Goal: Find specific page/section: Locate item on page

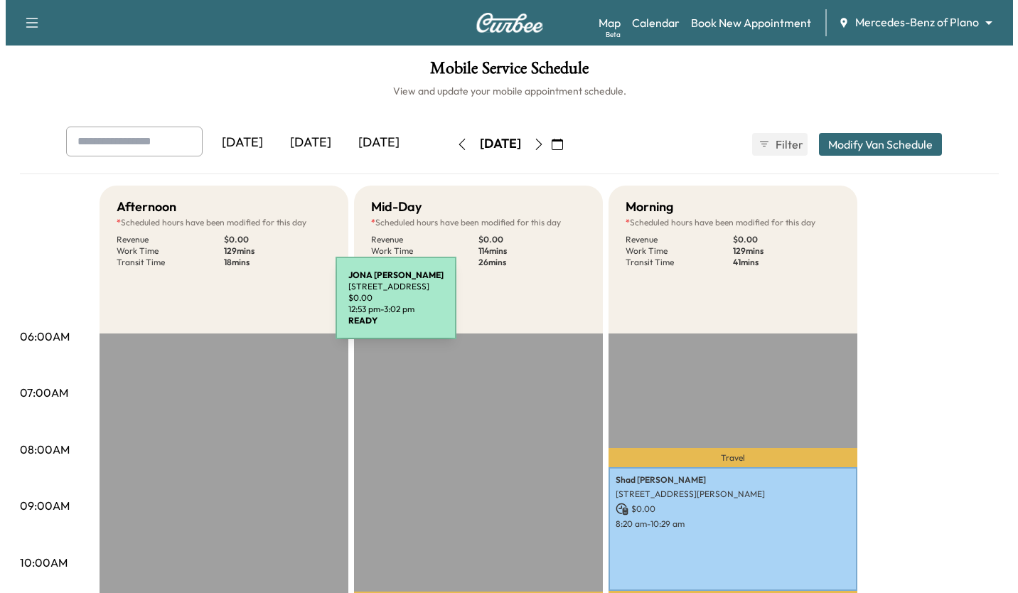
scroll to position [493, 0]
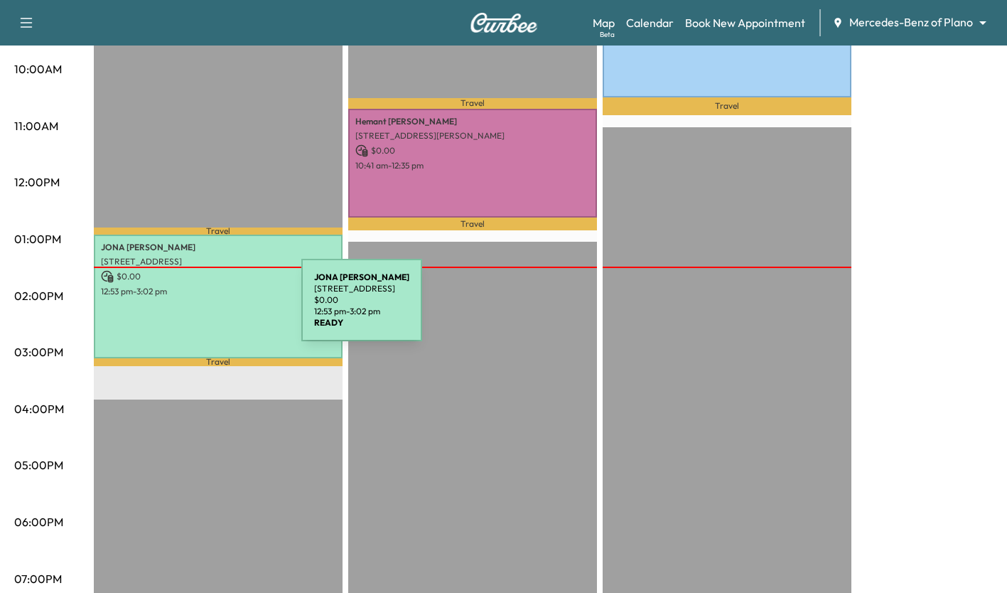
click at [195, 308] on div "[PERSON_NAME] [STREET_ADDRESS] $ 0.00 12:53 pm - 3:02 pm" at bounding box center [218, 297] width 249 height 124
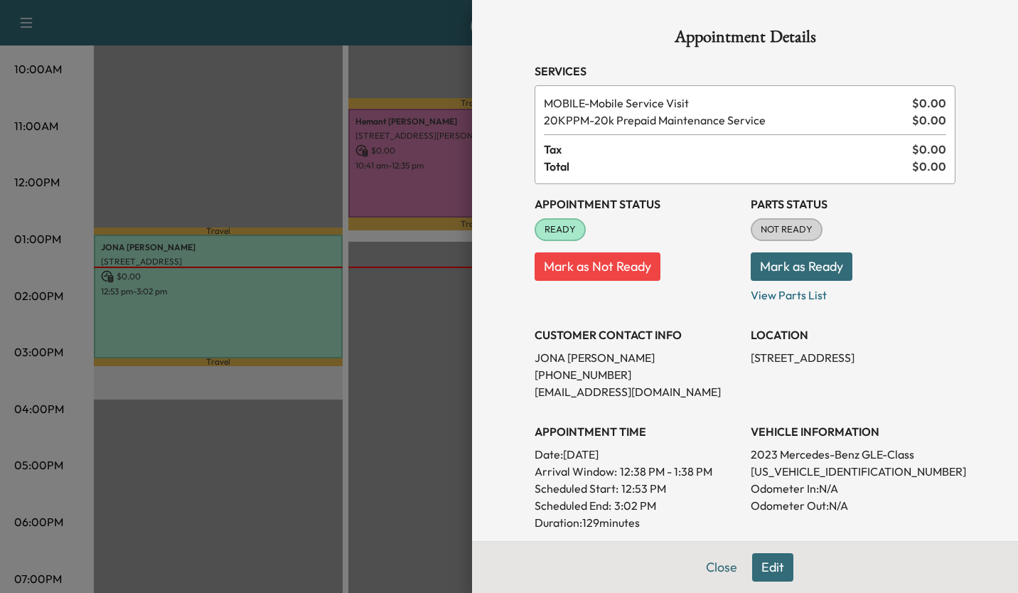
click at [751, 351] on p "[STREET_ADDRESS]" at bounding box center [853, 357] width 205 height 17
drag, startPoint x: 742, startPoint y: 351, endPoint x: 737, endPoint y: 357, distance: 7.6
click at [737, 357] on div "Appointment Status READY Mark as Not Ready Parts Status NOT READY Mark as Ready…" at bounding box center [744, 414] width 421 height 461
drag, startPoint x: 737, startPoint y: 357, endPoint x: 842, endPoint y: 363, distance: 105.4
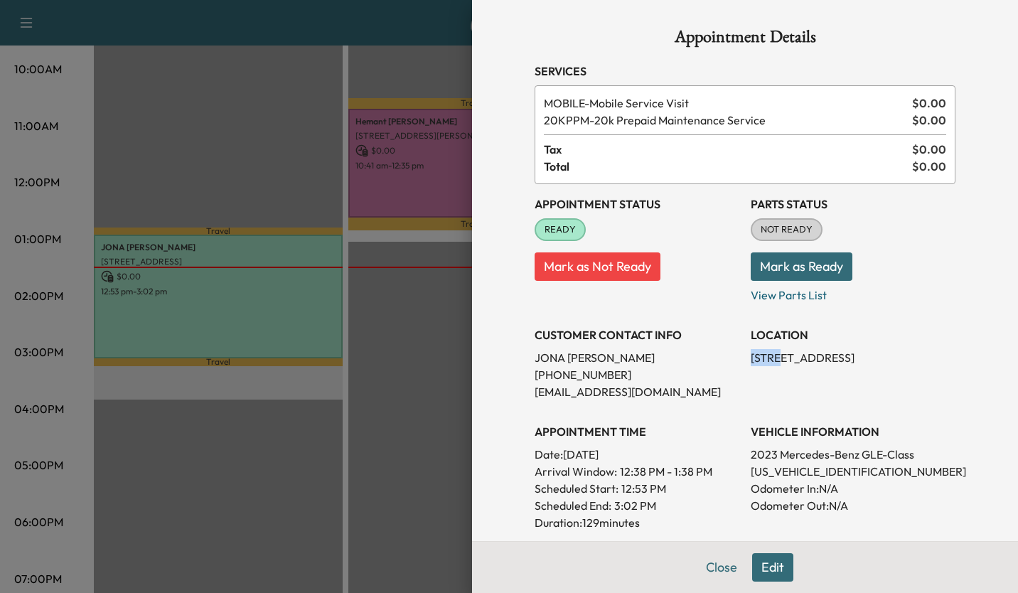
click at [842, 363] on div "Appointment Status READY Mark as Not Ready Parts Status NOT READY Mark as Ready…" at bounding box center [744, 414] width 421 height 461
click at [842, 363] on p "[STREET_ADDRESS]" at bounding box center [853, 357] width 205 height 17
click at [842, 361] on p "[STREET_ADDRESS]" at bounding box center [853, 357] width 205 height 17
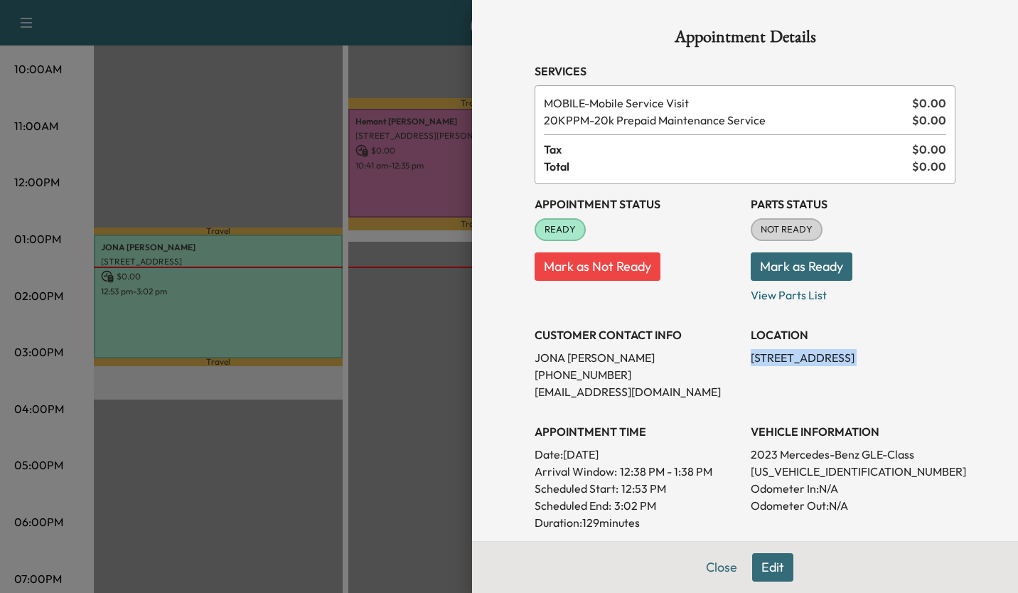
click at [842, 361] on p "[STREET_ADDRESS]" at bounding box center [853, 357] width 205 height 17
copy p "[STREET_ADDRESS]"
